Goal: Transaction & Acquisition: Obtain resource

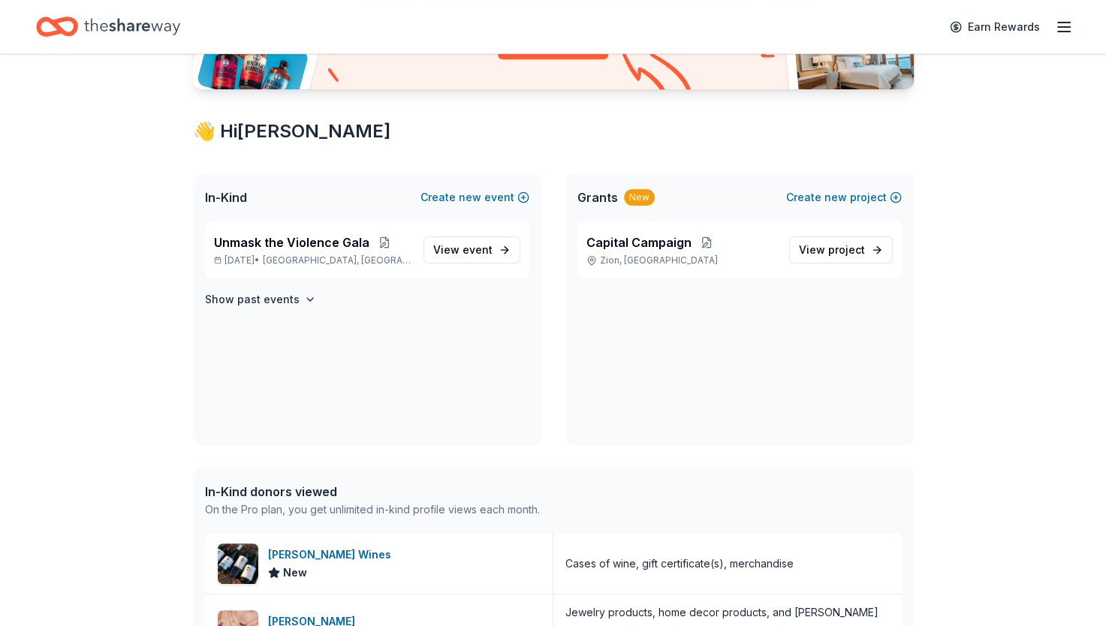
scroll to position [225, 0]
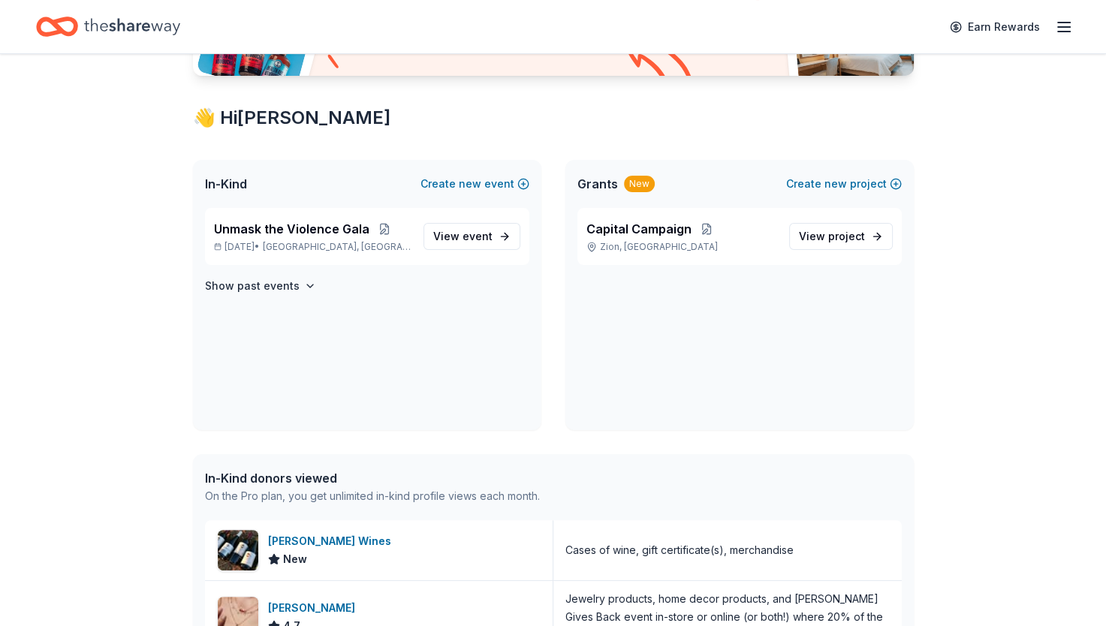
click at [450, 239] on span "View event" at bounding box center [462, 236] width 59 height 18
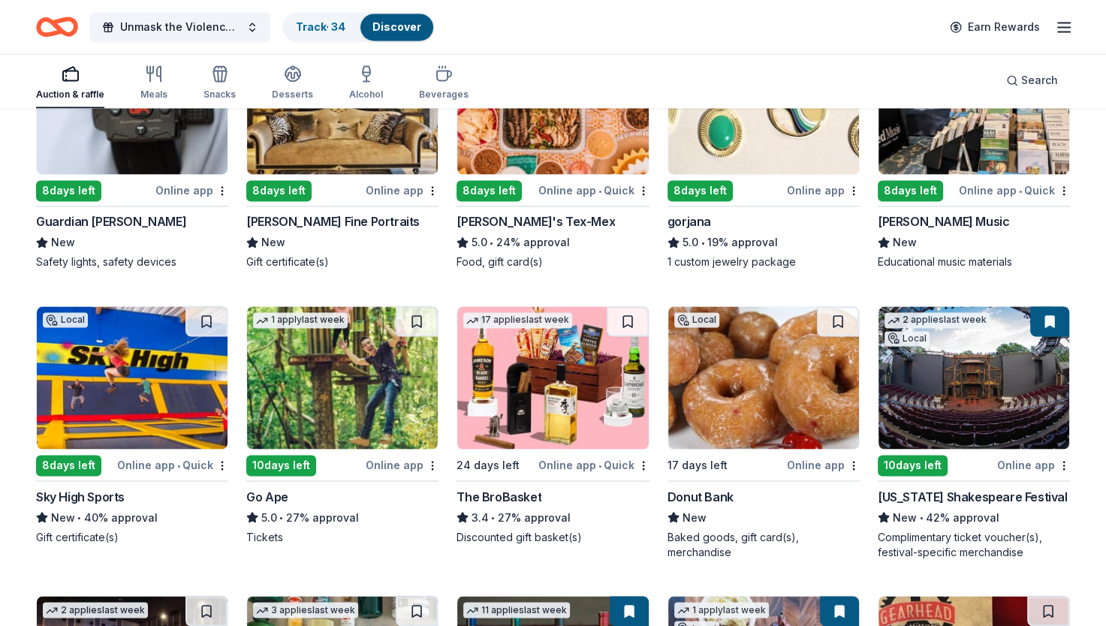
scroll to position [2185, 0]
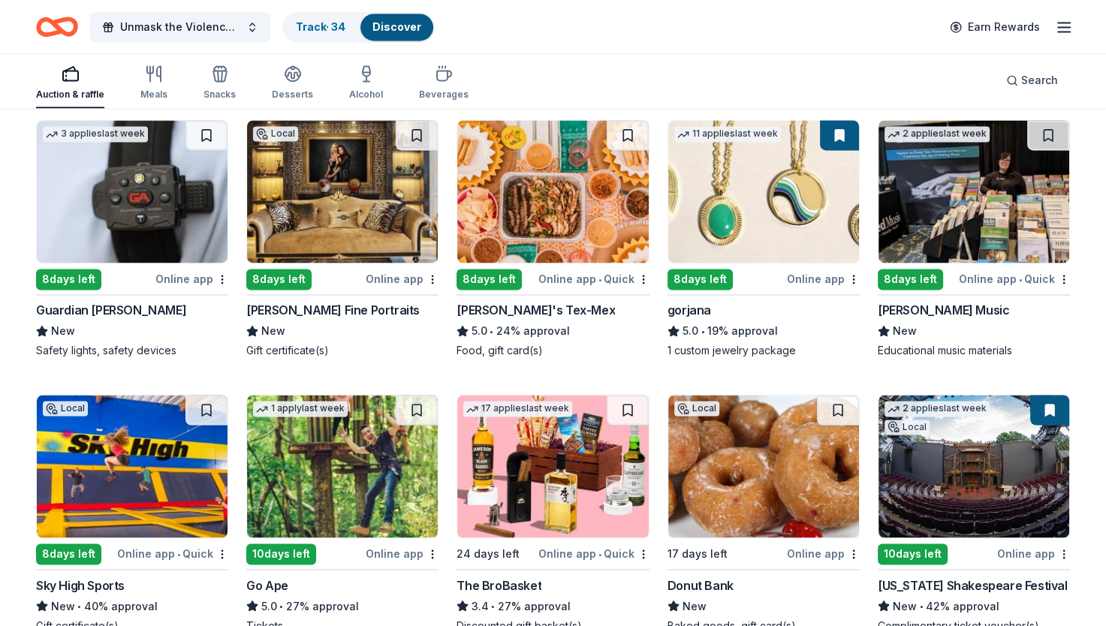
click at [725, 226] on img at bounding box center [763, 191] width 191 height 143
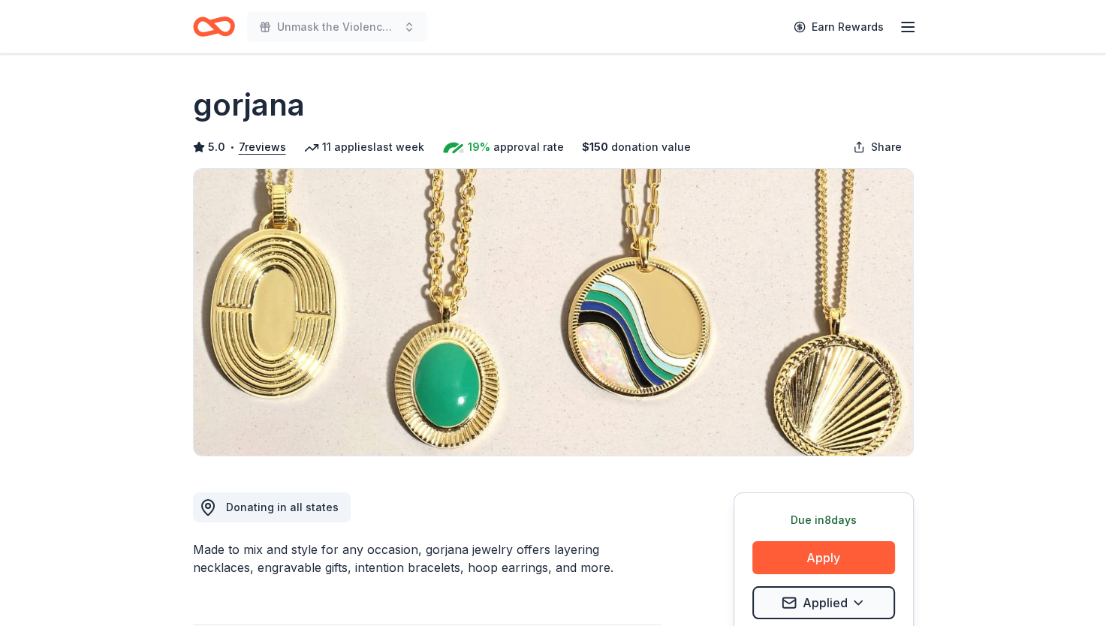
click at [815, 560] on button "Apply" at bounding box center [823, 557] width 143 height 33
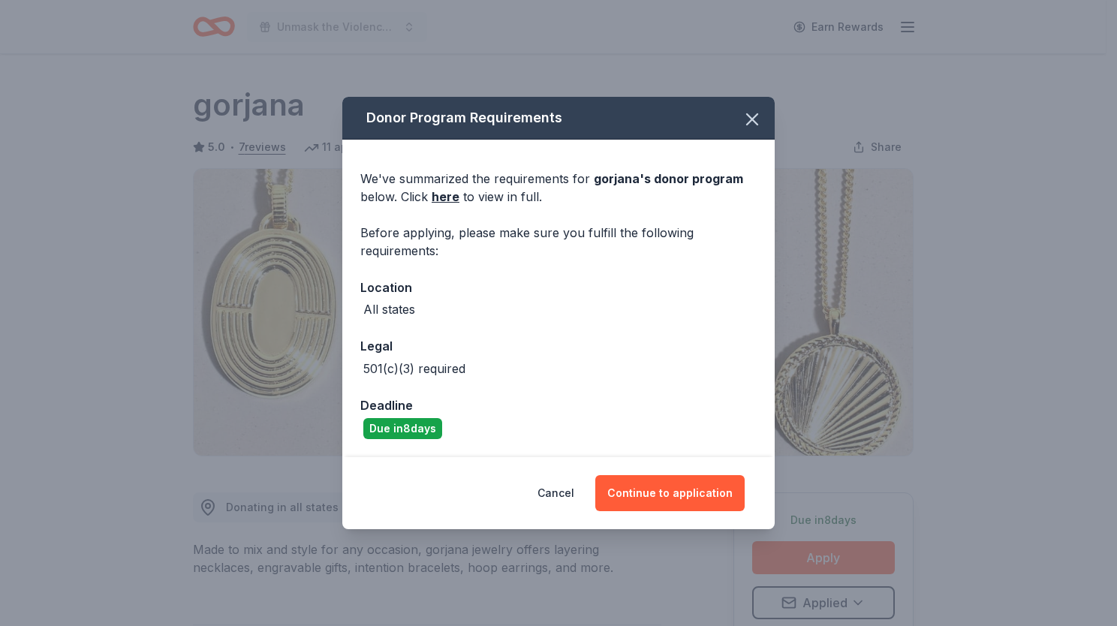
click at [686, 501] on button "Continue to application" at bounding box center [669, 493] width 149 height 36
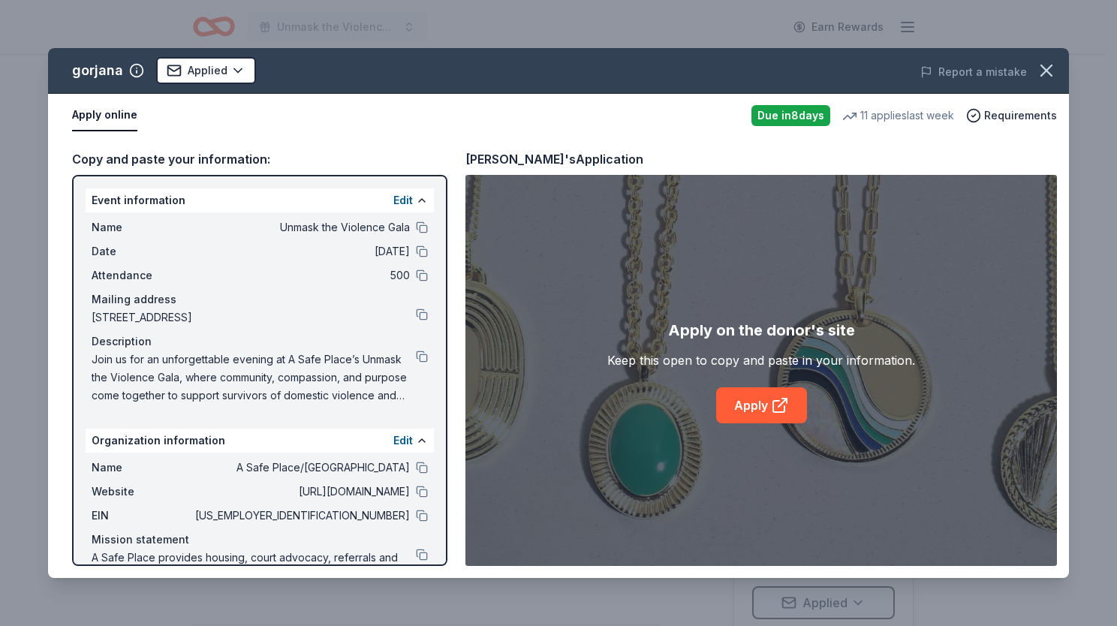
click at [761, 407] on link "Apply" at bounding box center [761, 405] width 91 height 36
